Goal: Task Accomplishment & Management: Manage account settings

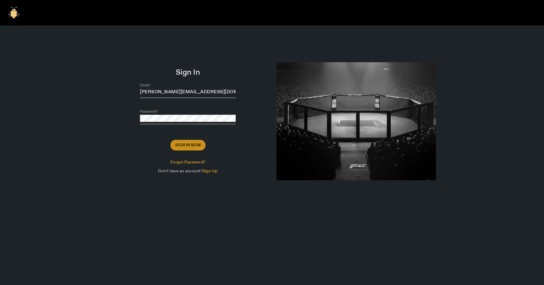
click at [199, 144] on span "Sign In Now" at bounding box center [188, 145] width 26 height 6
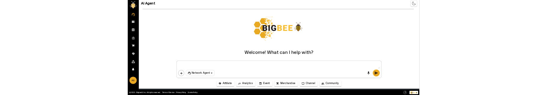
scroll to position [1, 0]
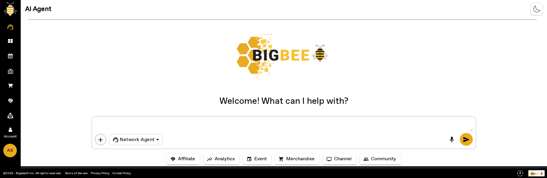
click at [10, 131] on icon at bounding box center [11, 129] width 4 height 5
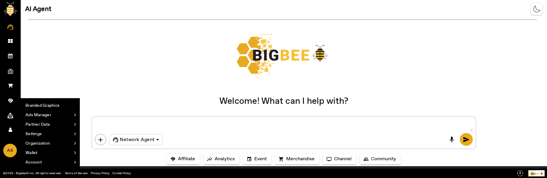
click at [96, 80] on div at bounding box center [282, 56] width 508 height 58
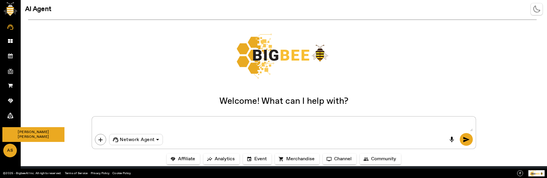
click at [8, 151] on span "AS" at bounding box center [10, 150] width 12 height 13
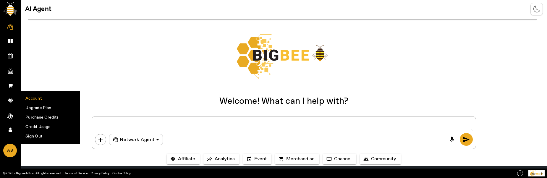
click at [52, 97] on li "Account" at bounding box center [50, 98] width 59 height 9
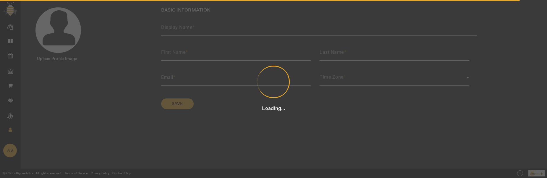
type input "[PERSON_NAME] [PERSON_NAME]"
type input "[PERSON_NAME]"
type input "[PERSON_NAME][EMAIL_ADDRESS][DOMAIN_NAME]"
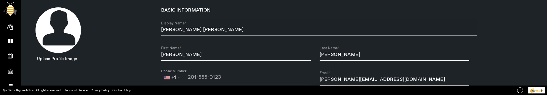
click at [184, 40] on div at bounding box center [319, 39] width 316 height 7
click at [477, 30] on div "BASIC INFORMATION Display Name [PERSON_NAME] [PERSON_NAME] First Name [PERSON_N…" at bounding box center [327, 61] width 332 height 108
